Goal: Task Accomplishment & Management: Manage account settings

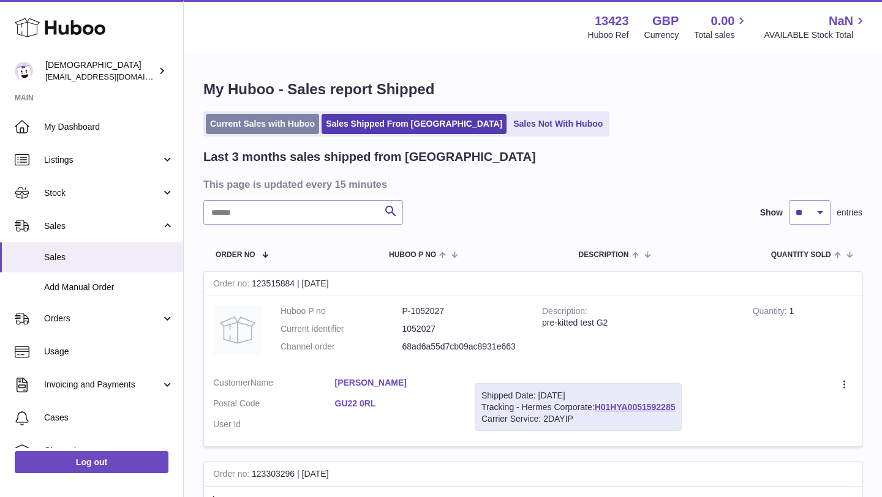
click at [247, 124] on link "Current Sales with Huboo" at bounding box center [262, 124] width 113 height 20
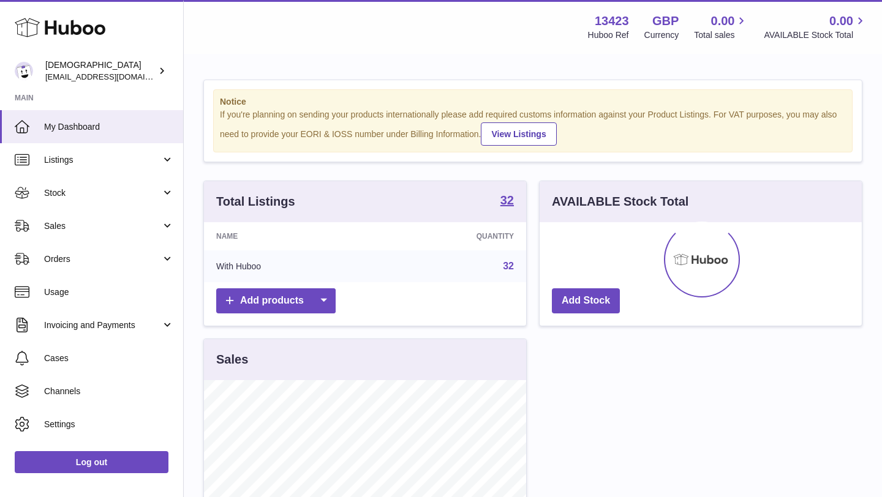
scroll to position [191, 322]
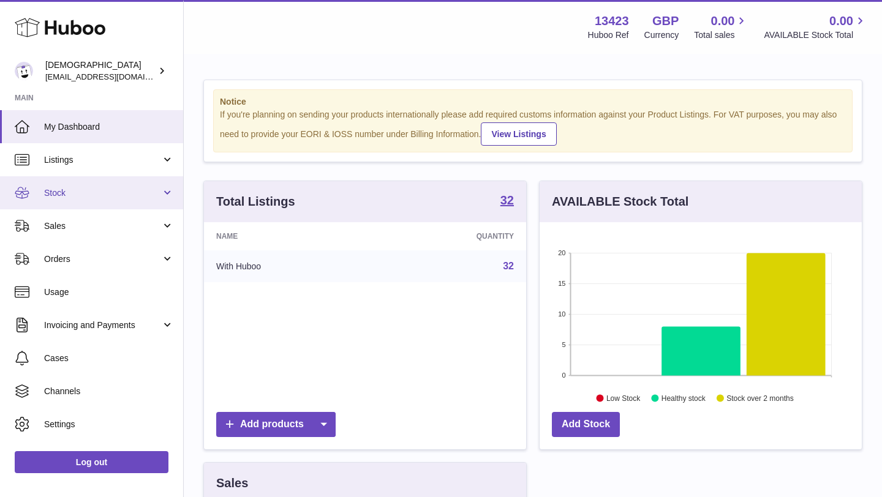
click at [73, 195] on span "Stock" at bounding box center [102, 193] width 117 height 12
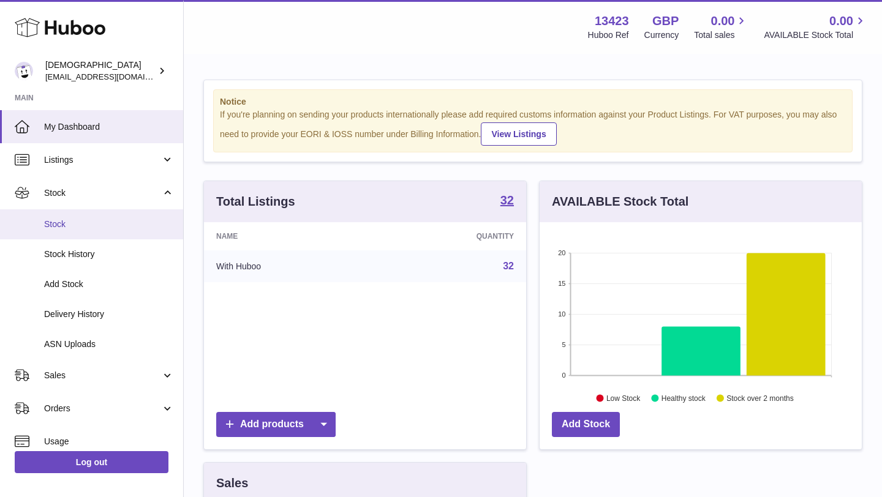
click at [75, 215] on link "Stock" at bounding box center [91, 224] width 183 height 30
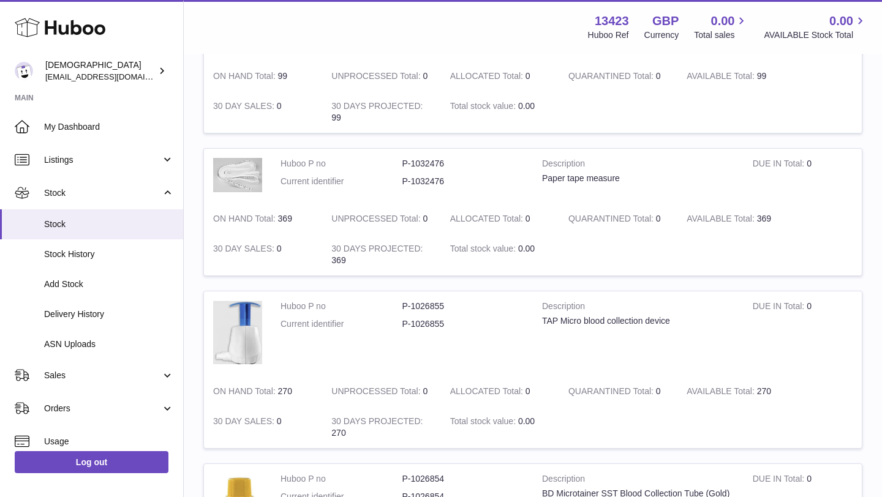
scroll to position [542, 0]
